Goal: Complete application form

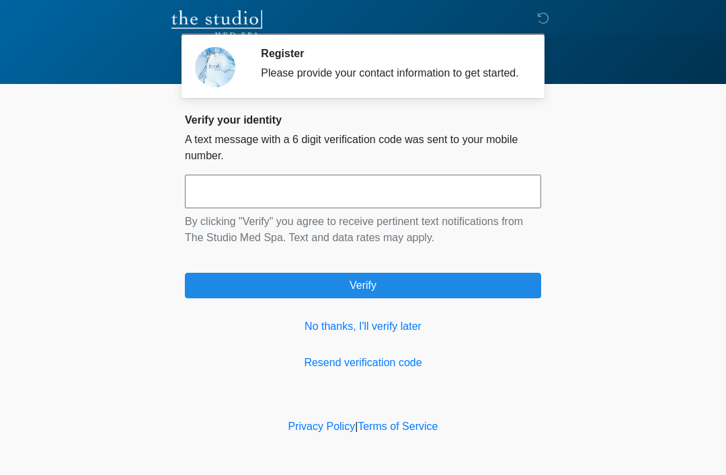
click at [393, 335] on link "No thanks, I'll verify later" at bounding box center [363, 327] width 356 height 16
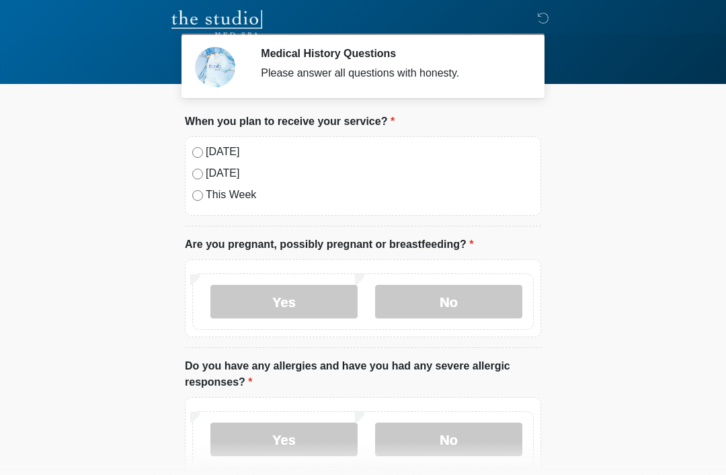
click at [227, 157] on label "[DATE]" at bounding box center [370, 152] width 328 height 16
click at [446, 297] on label "No" at bounding box center [448, 302] width 147 height 34
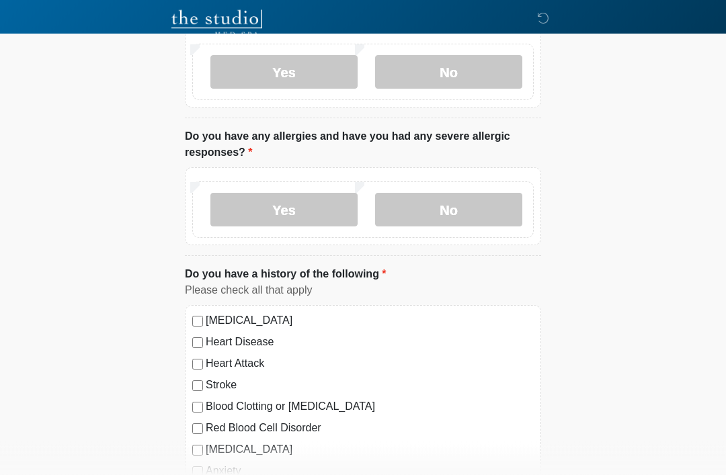
scroll to position [229, 0]
click at [470, 199] on label "No" at bounding box center [448, 211] width 147 height 34
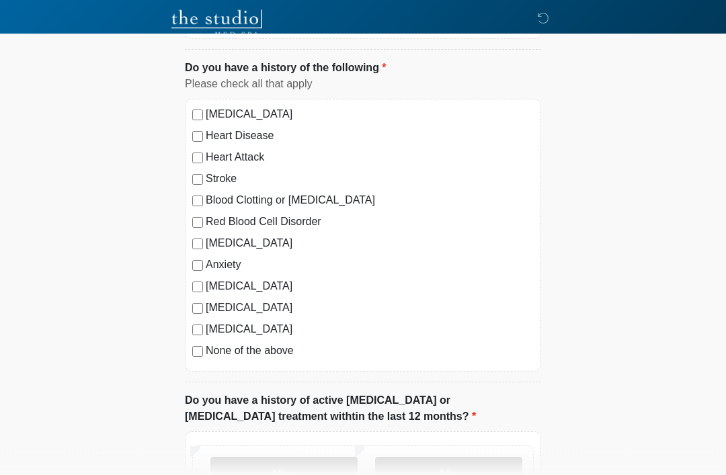
scroll to position [451, 0]
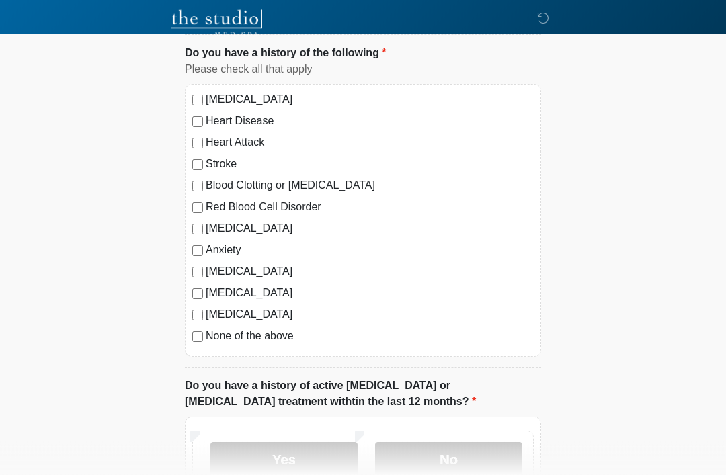
click at [247, 272] on label "[MEDICAL_DATA]" at bounding box center [370, 272] width 328 height 16
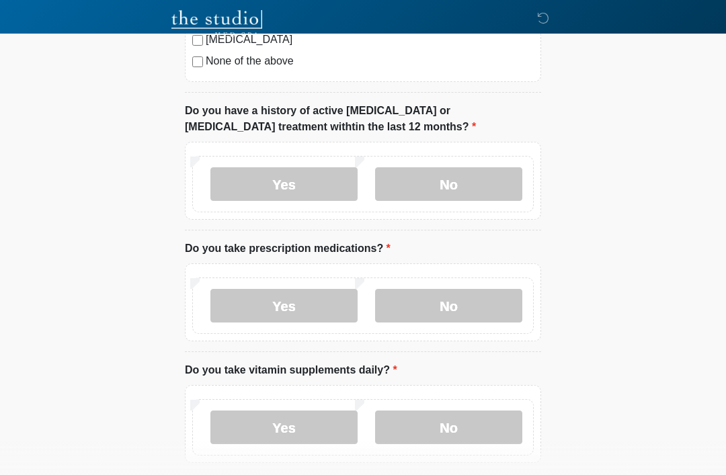
scroll to position [732, 0]
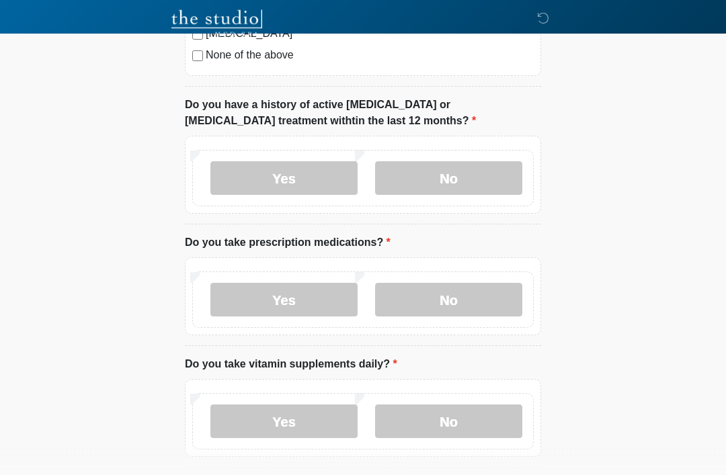
click at [451, 174] on label "No" at bounding box center [448, 179] width 147 height 34
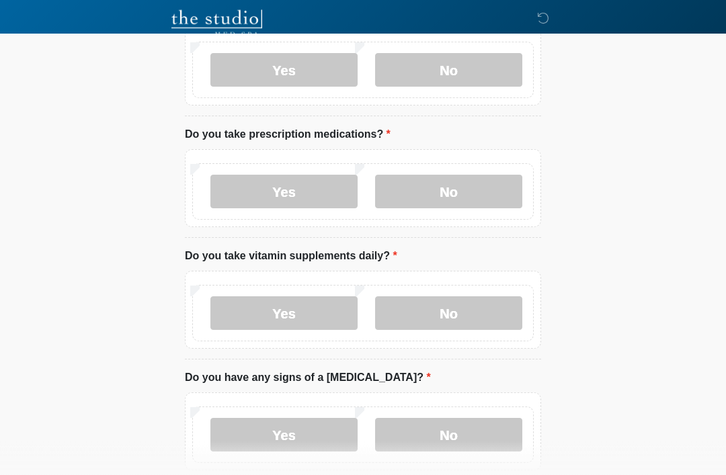
click at [311, 188] on label "Yes" at bounding box center [283, 192] width 147 height 34
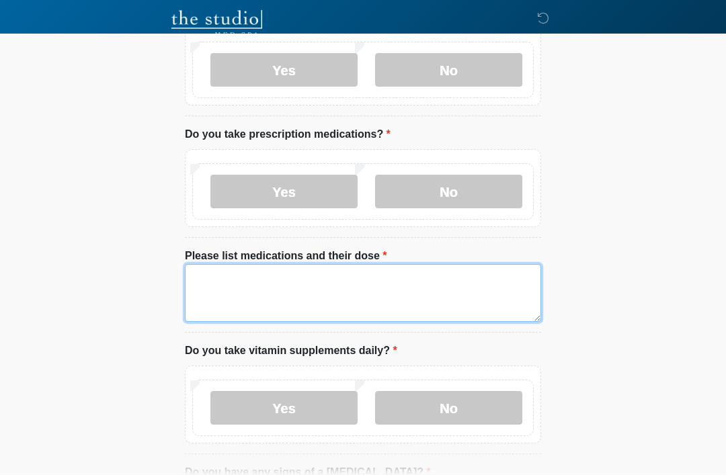
click at [276, 280] on textarea "Please list medications and their dose" at bounding box center [363, 293] width 356 height 58
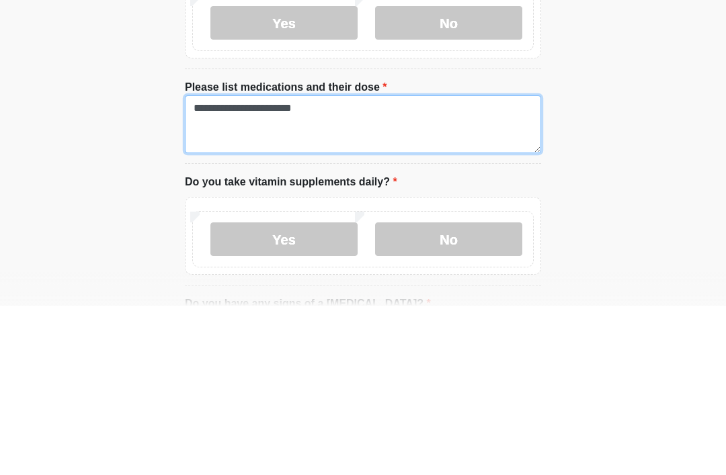
type textarea "**********"
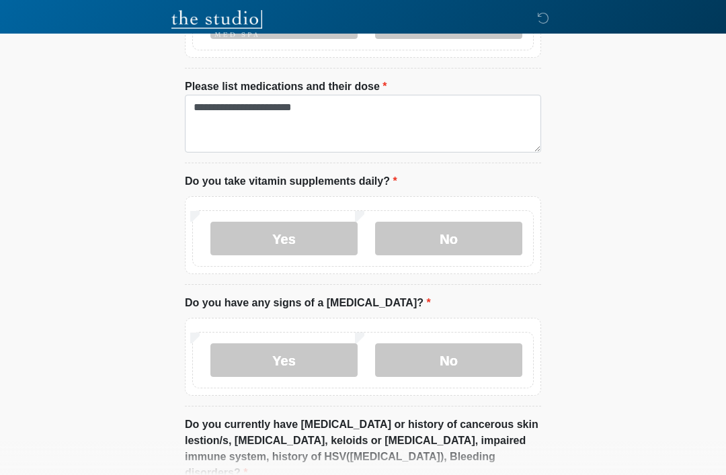
click at [312, 248] on label "Yes" at bounding box center [283, 239] width 147 height 34
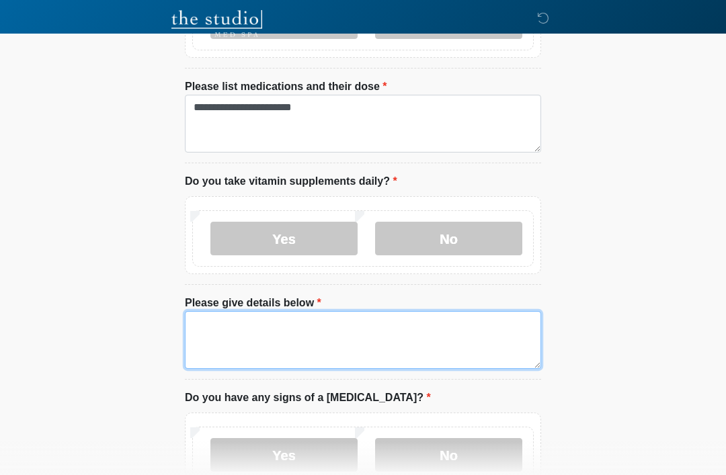
click at [319, 322] on textarea "Please give details below" at bounding box center [363, 340] width 356 height 58
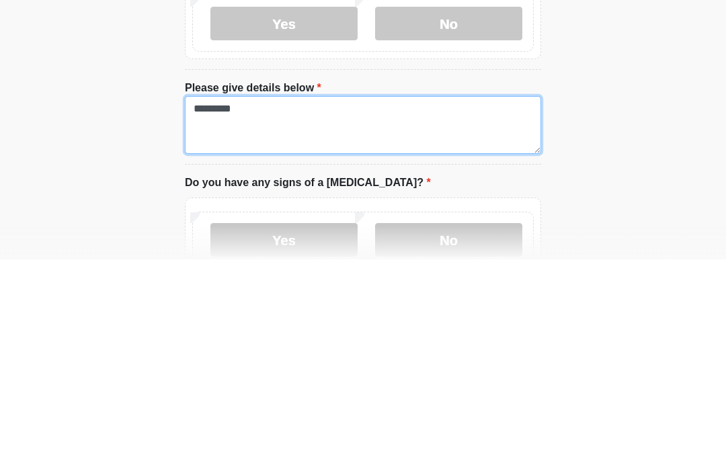
type textarea "*********"
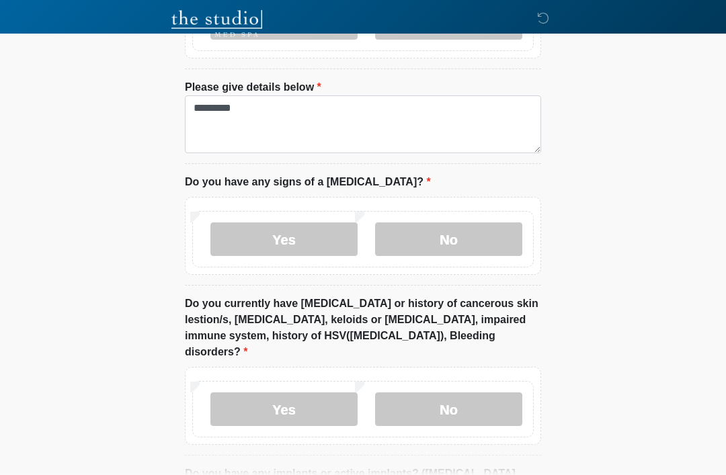
click at [451, 237] on label "No" at bounding box center [448, 240] width 147 height 34
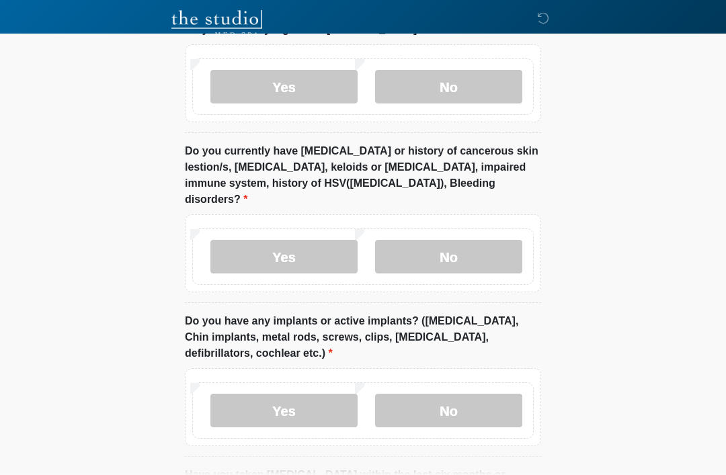
click at [444, 240] on label "No" at bounding box center [448, 257] width 147 height 34
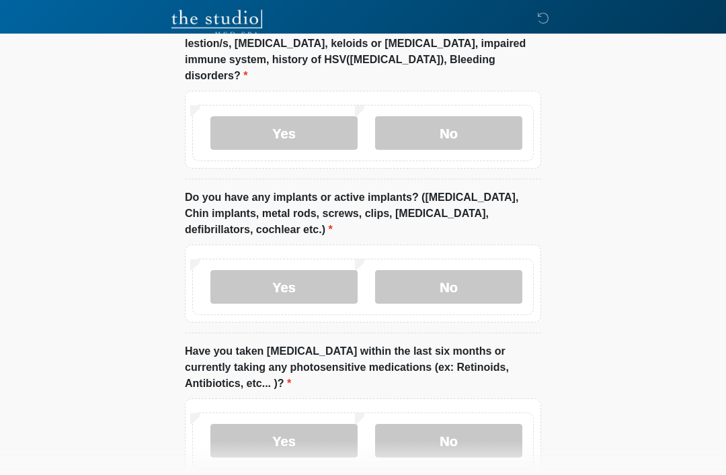
scroll to position [1502, 0]
click at [450, 270] on label "No" at bounding box center [448, 287] width 147 height 34
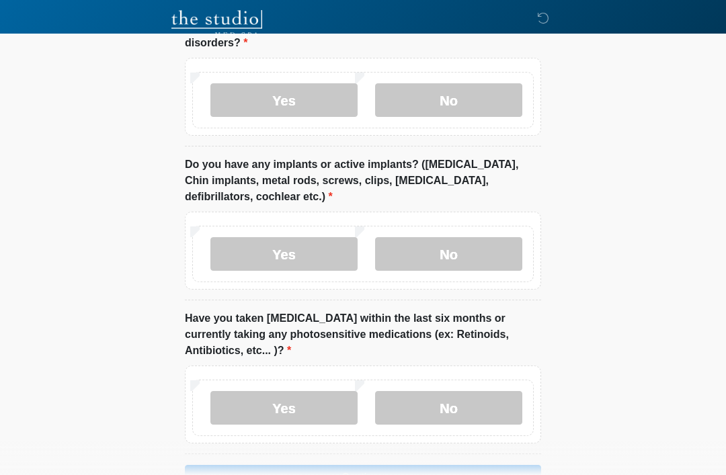
scroll to position [1560, 0]
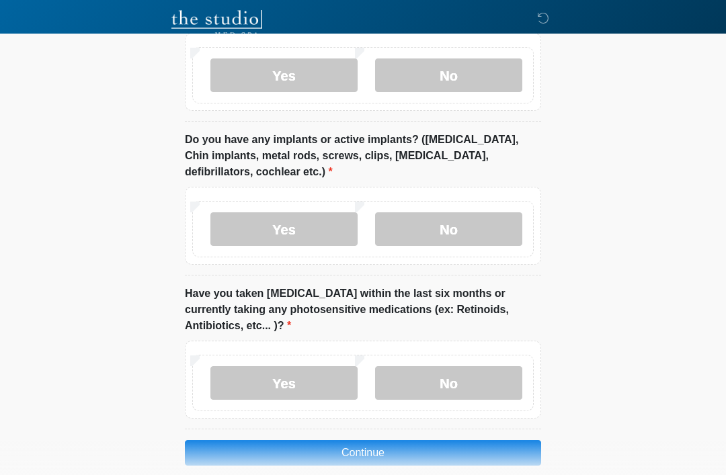
click at [450, 366] on label "No" at bounding box center [448, 383] width 147 height 34
click at [375, 440] on button "Continue" at bounding box center [363, 453] width 356 height 26
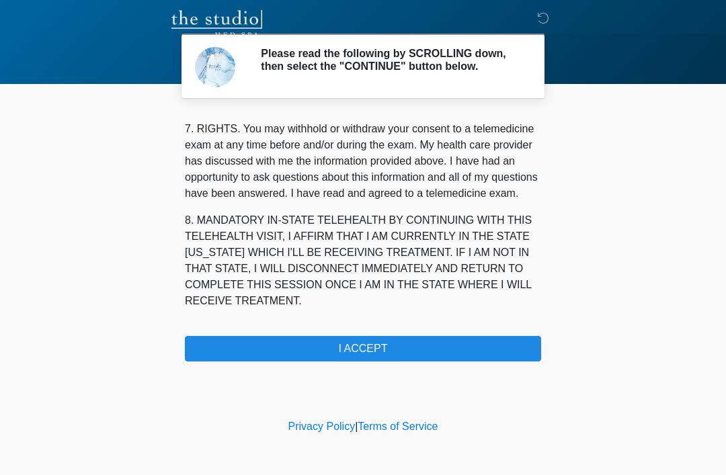
scroll to position [622, 0]
click at [397, 351] on button "I ACCEPT" at bounding box center [363, 349] width 356 height 26
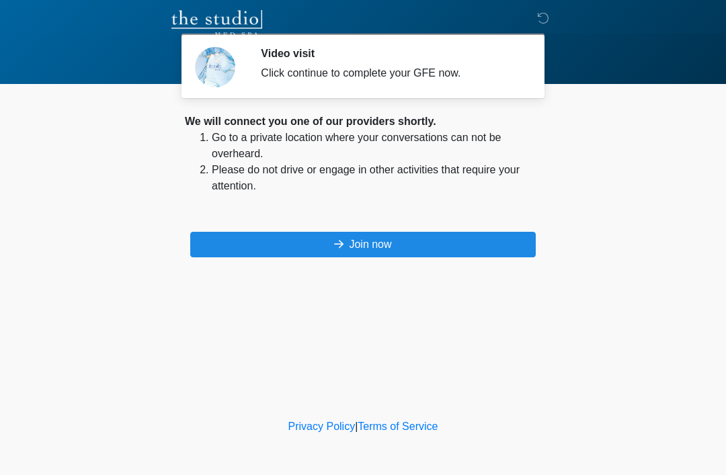
click at [399, 241] on button "Join now" at bounding box center [363, 245] width 346 height 26
